Goal: Find contact information: Find contact information

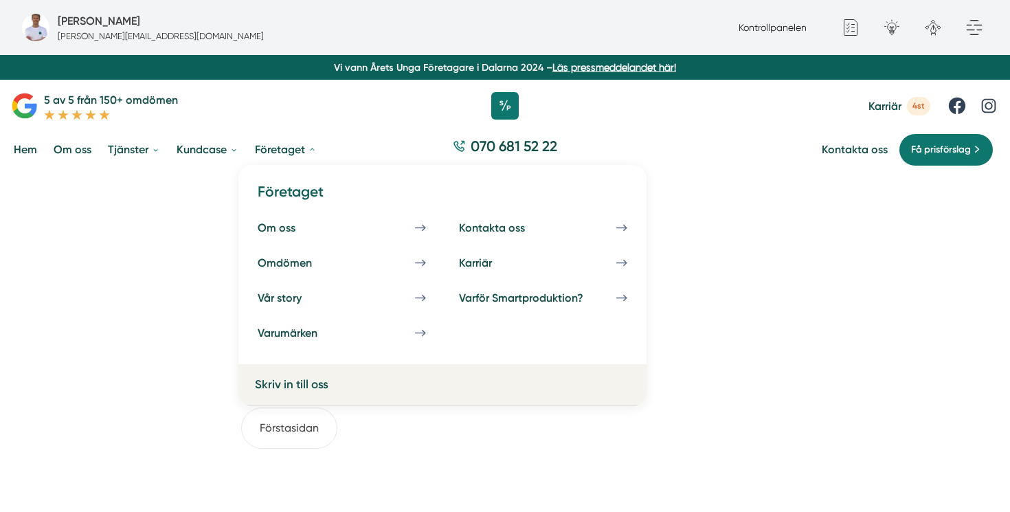
click at [295, 157] on link "Företaget" at bounding box center [285, 149] width 67 height 35
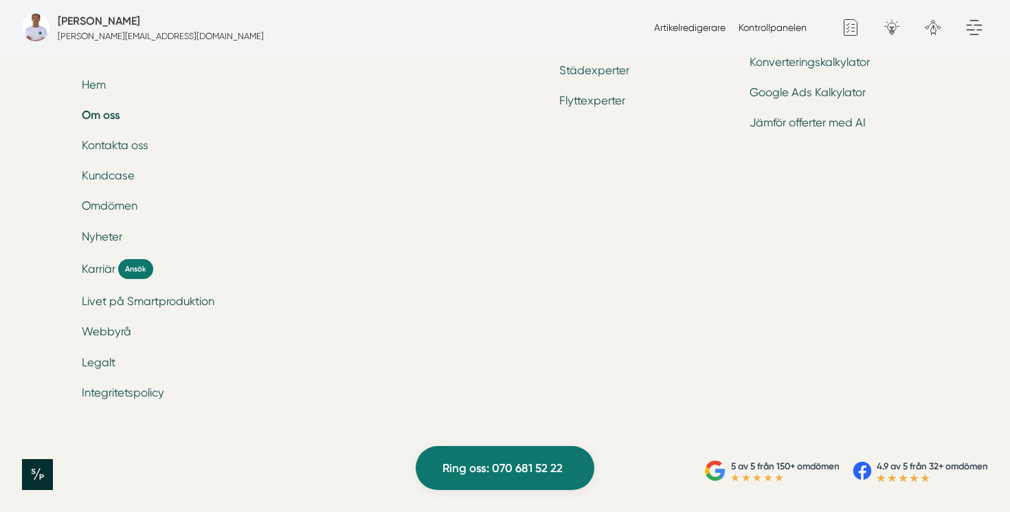
scroll to position [4254, 0]
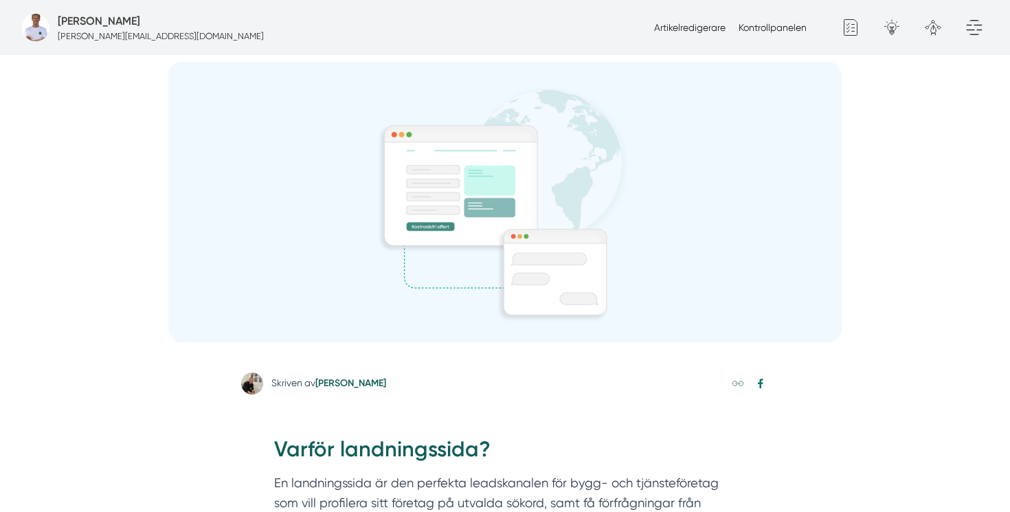
scroll to position [368, 0]
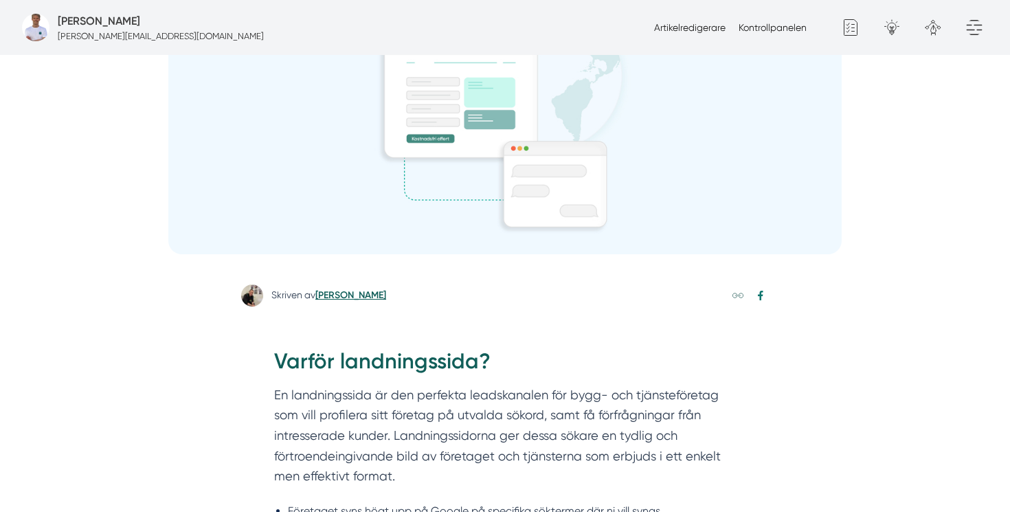
click at [351, 295] on link "[PERSON_NAME]" at bounding box center [350, 295] width 71 height 12
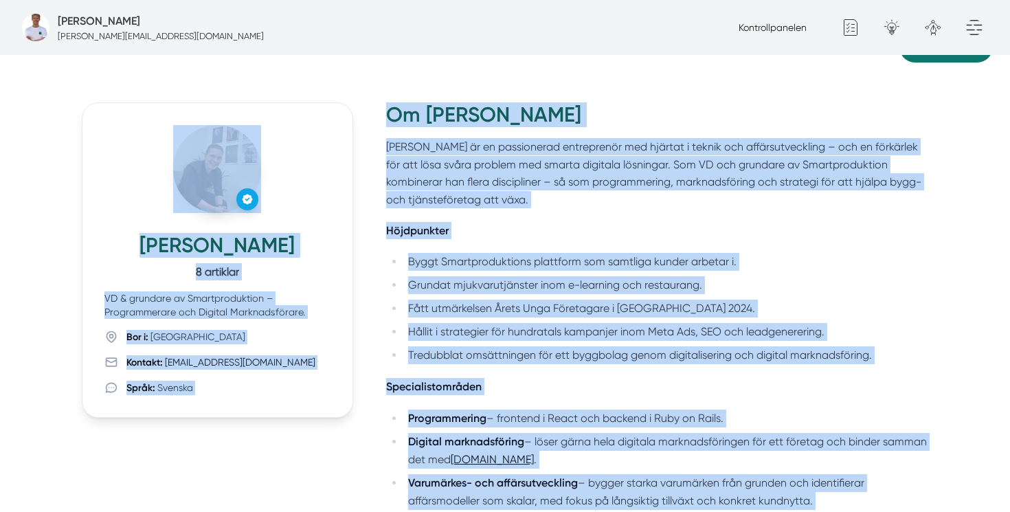
scroll to position [15, 0]
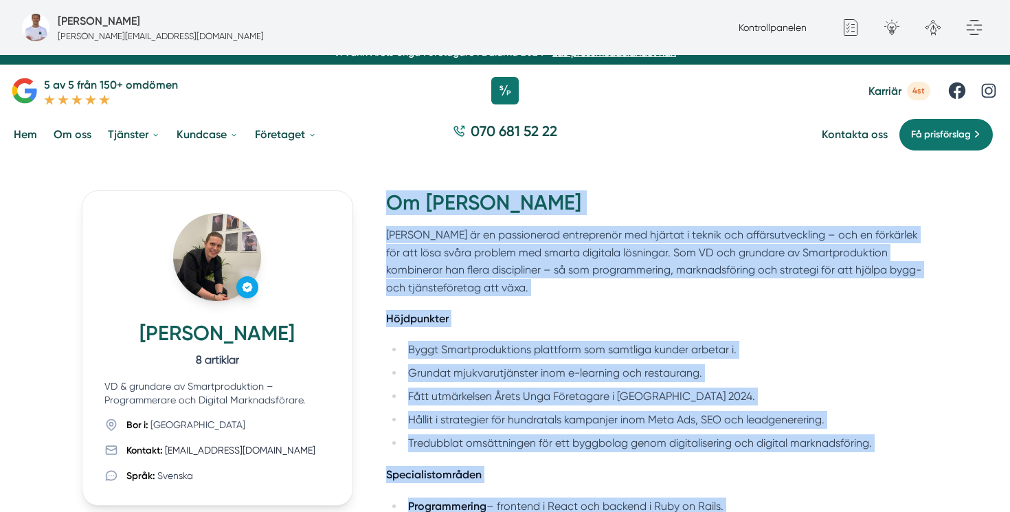
copy div "Lo Ipsumd Sitametc Adipis el se doeiusmodte incididuntu lab etdolor m aliqua en…"
drag, startPoint x: 555, startPoint y: 386, endPoint x: 381, endPoint y: 197, distance: 256.8
click at [586, 251] on p "Victor är en passionerad entreprenör med hjärtat i teknik och affärsutveckling …" at bounding box center [657, 261] width 542 height 70
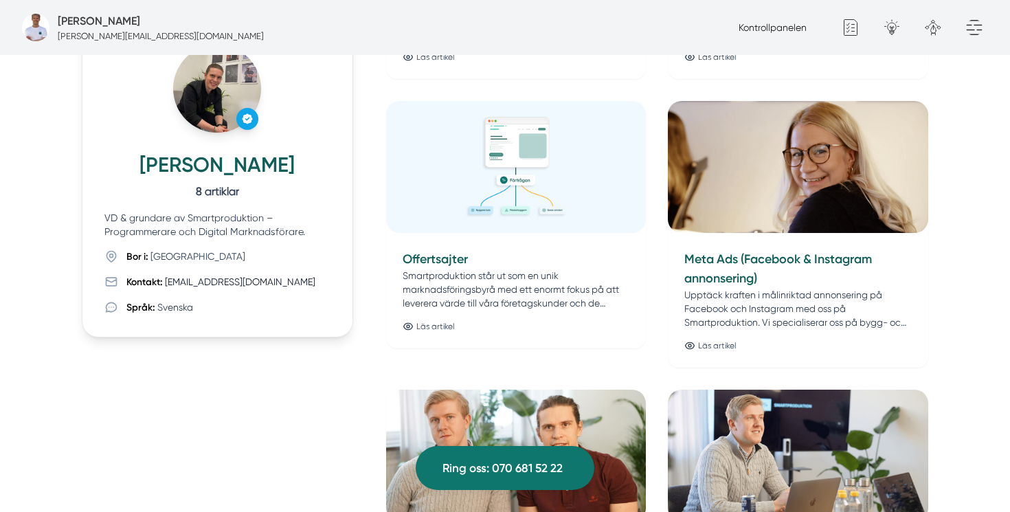
scroll to position [1051, 0]
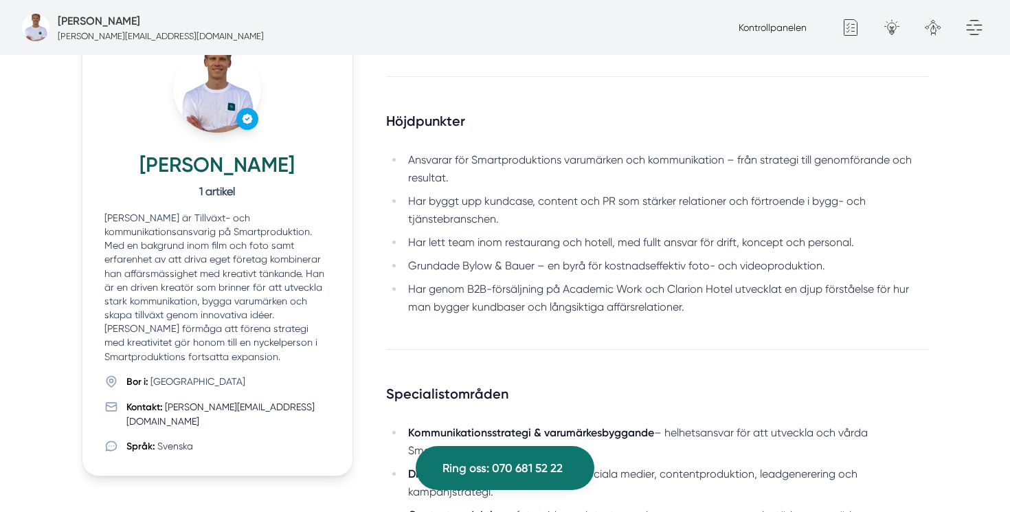
scroll to position [317, 0]
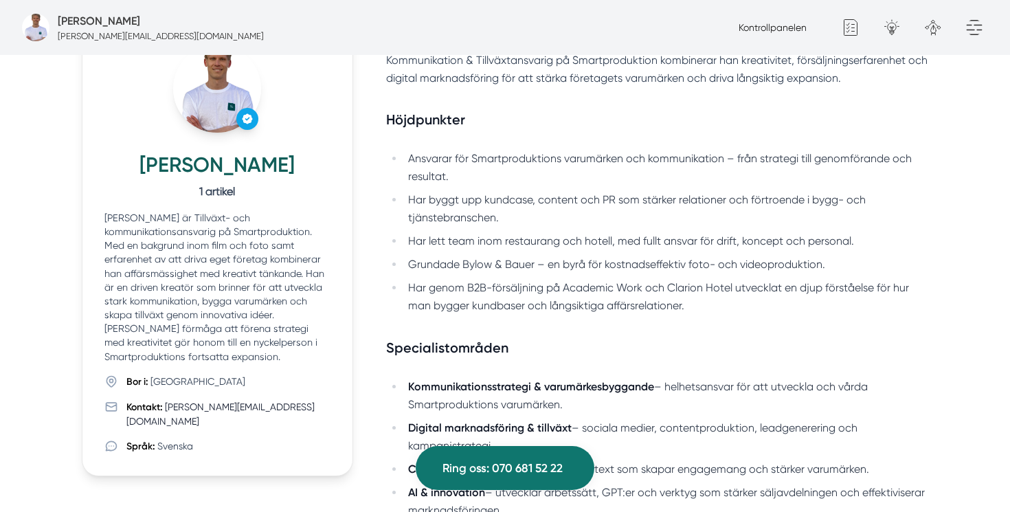
scroll to position [103, 0]
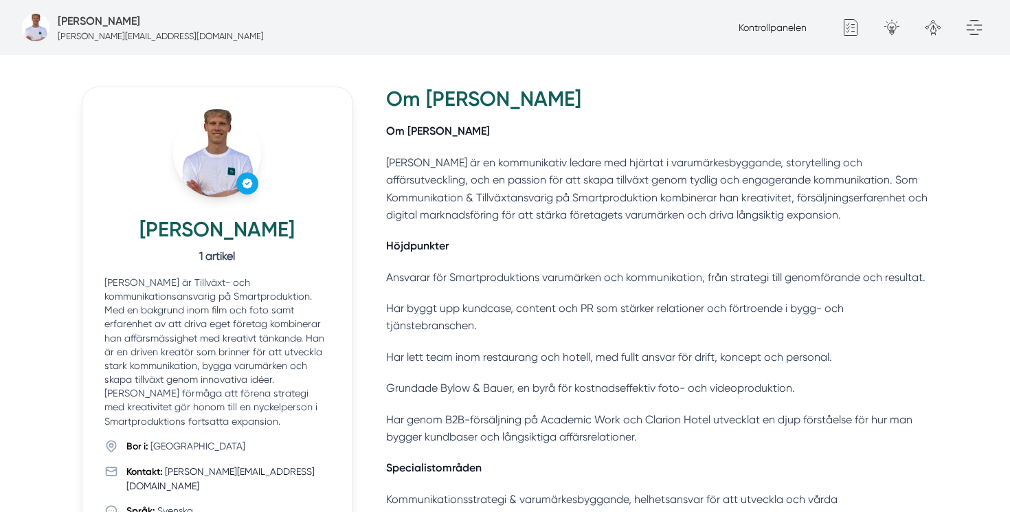
scroll to position [114, 0]
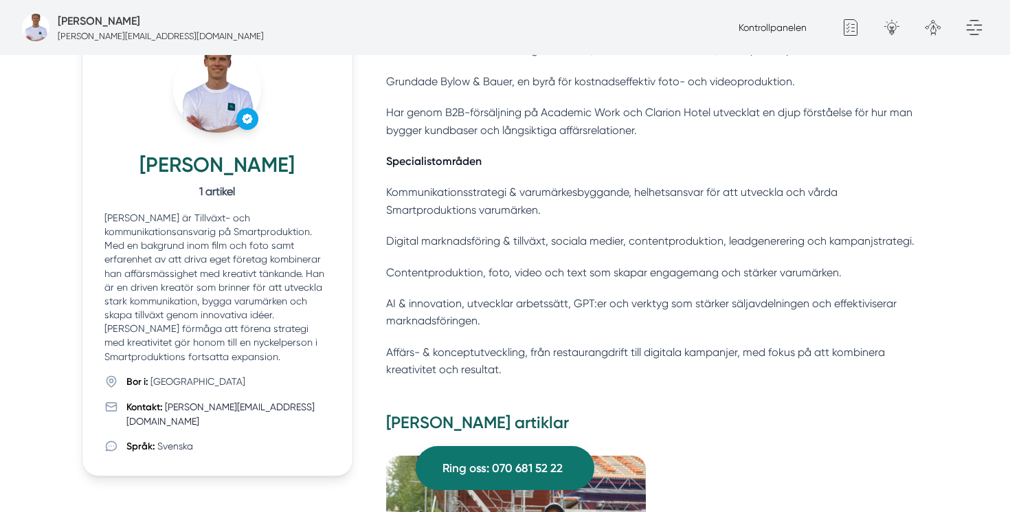
scroll to position [393, 0]
